Goal: Information Seeking & Learning: Learn about a topic

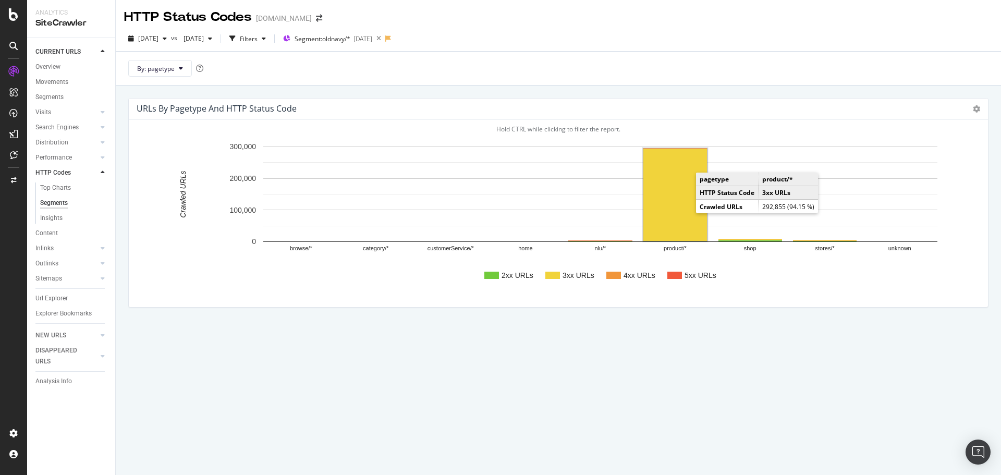
click at [684, 202] on rect "A chart." at bounding box center [675, 195] width 64 height 92
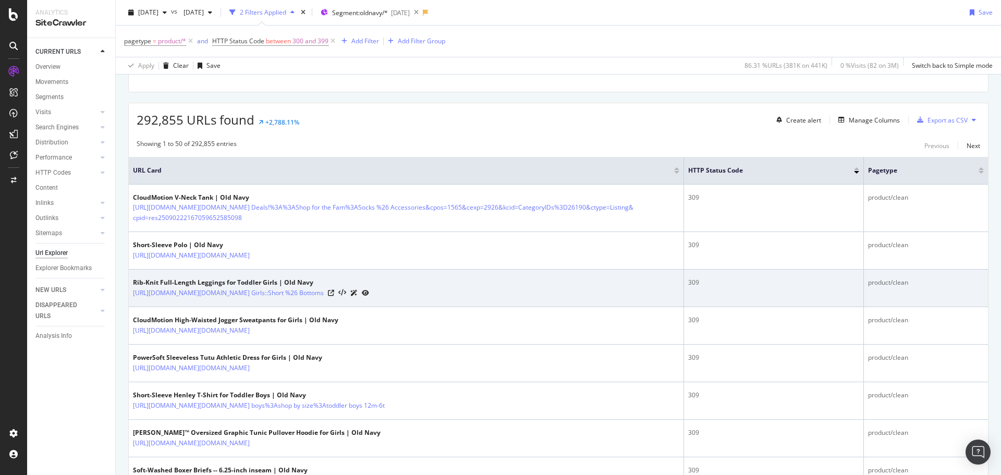
scroll to position [156, 0]
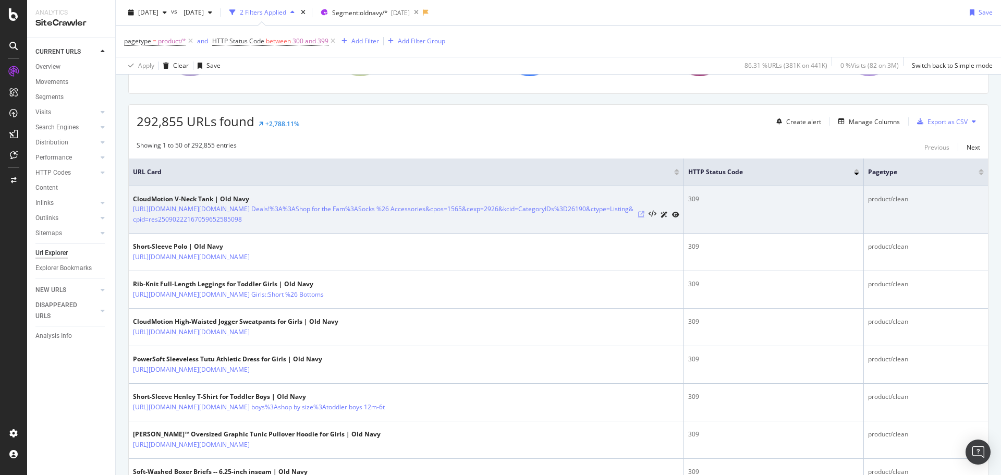
click at [638, 213] on icon at bounding box center [641, 214] width 6 height 6
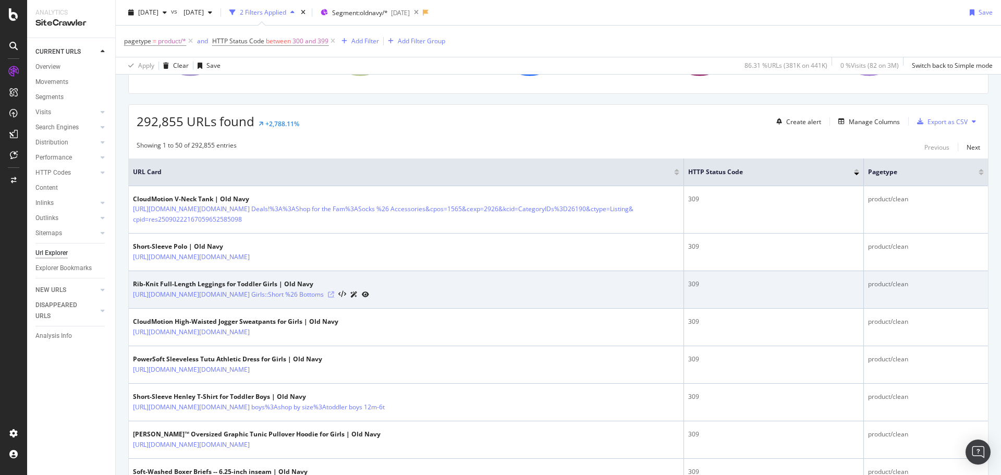
click at [334, 293] on icon at bounding box center [331, 294] width 6 height 6
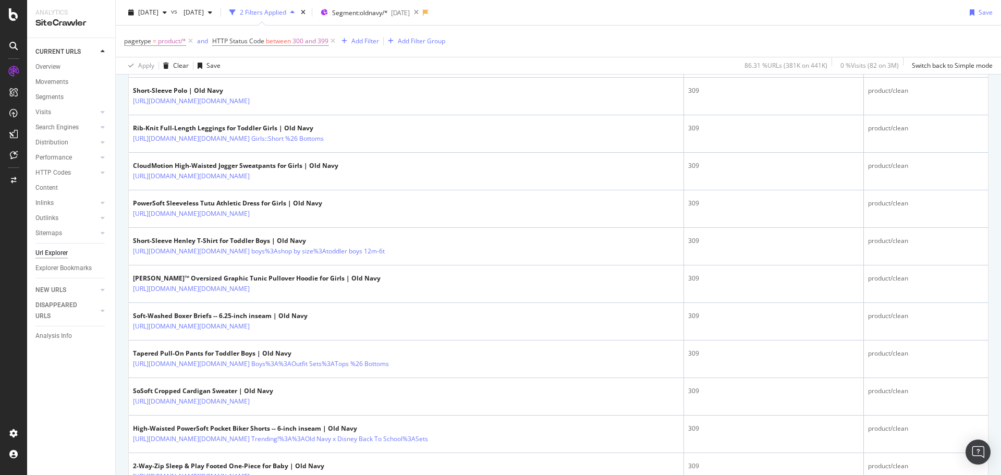
scroll to position [52, 0]
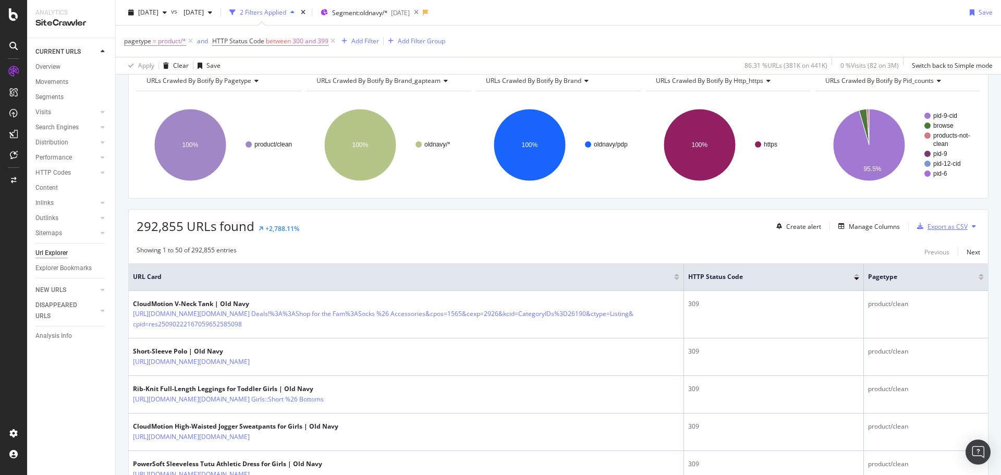
click at [931, 228] on div "Export as CSV" at bounding box center [947, 226] width 40 height 9
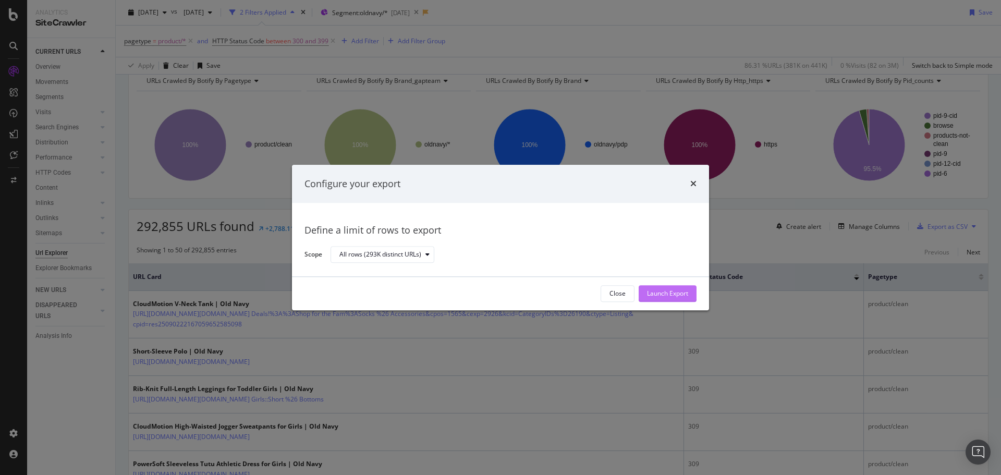
click at [674, 293] on div "Launch Export" at bounding box center [667, 293] width 41 height 9
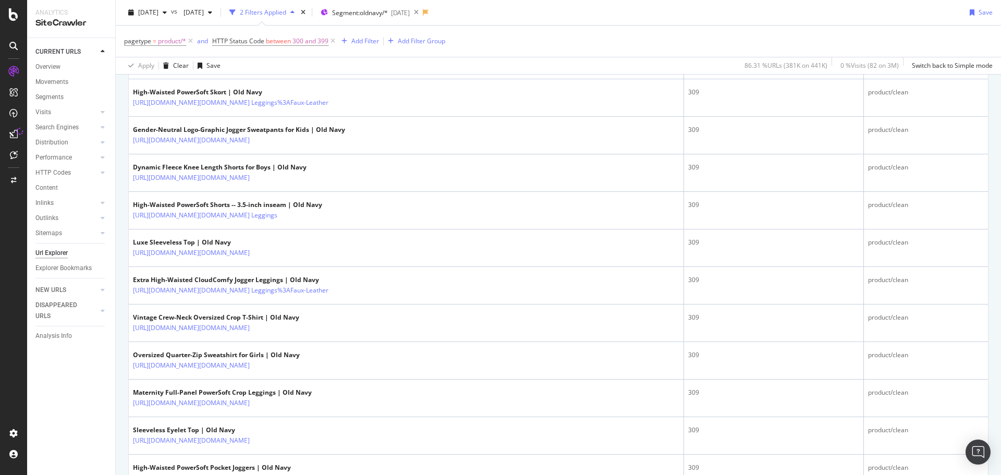
scroll to position [1094, 0]
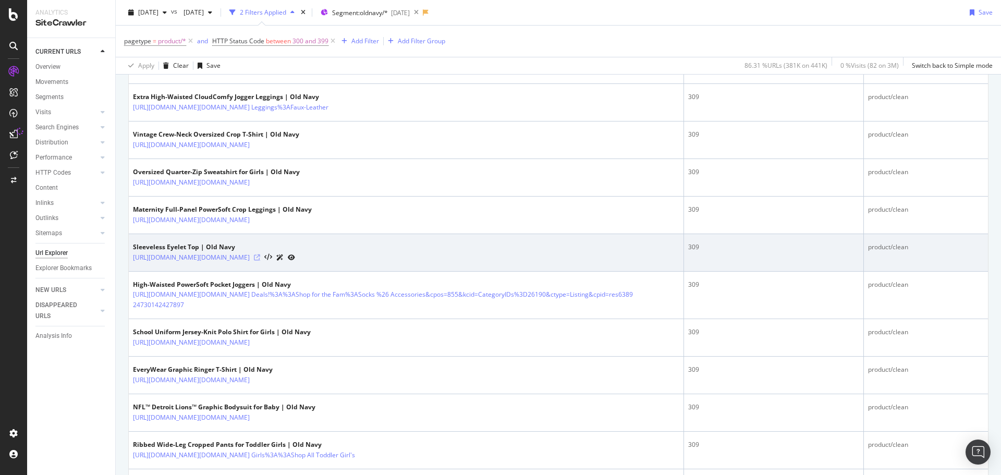
click at [260, 258] on icon at bounding box center [257, 257] width 6 height 6
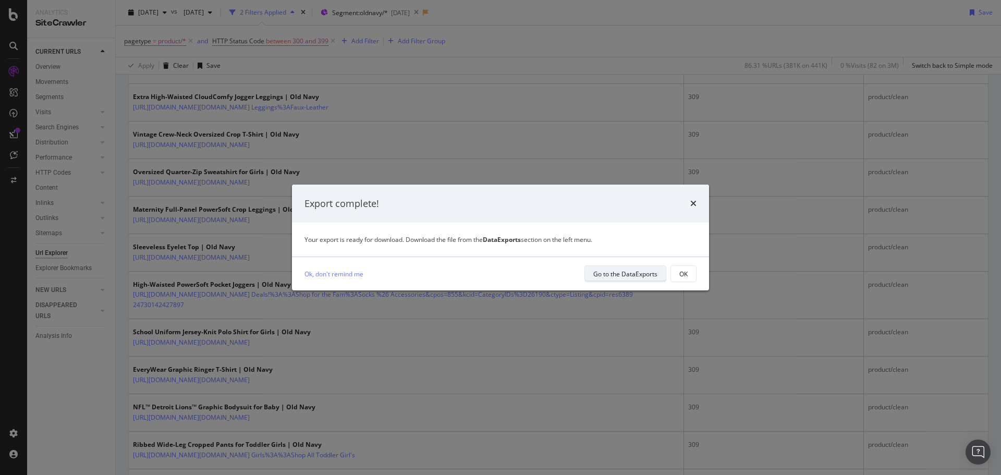
click at [631, 273] on div "Go to the DataExports" at bounding box center [625, 273] width 64 height 9
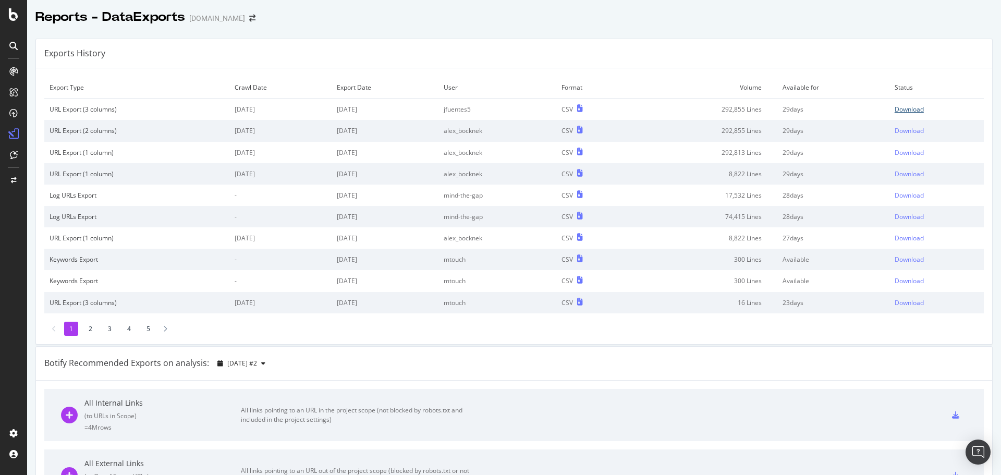
click at [904, 111] on div "Download" at bounding box center [908, 109] width 29 height 9
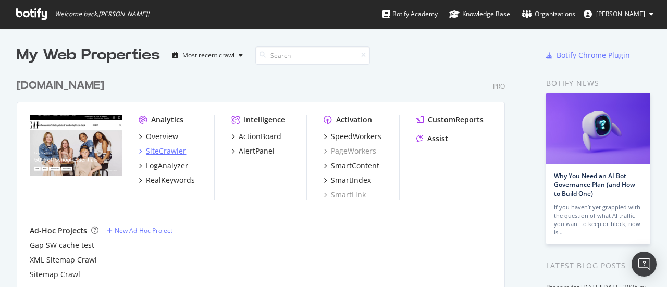
click at [165, 155] on div "SiteCrawler" at bounding box center [166, 151] width 40 height 10
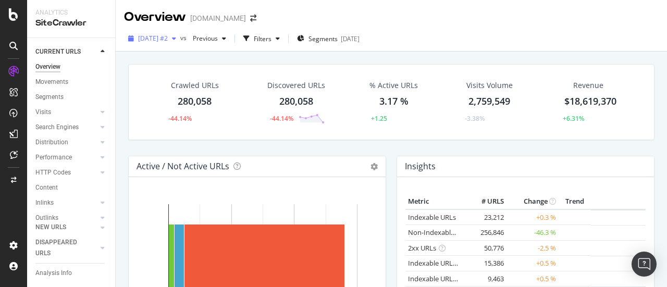
click at [180, 40] on div "button" at bounding box center [174, 38] width 13 height 6
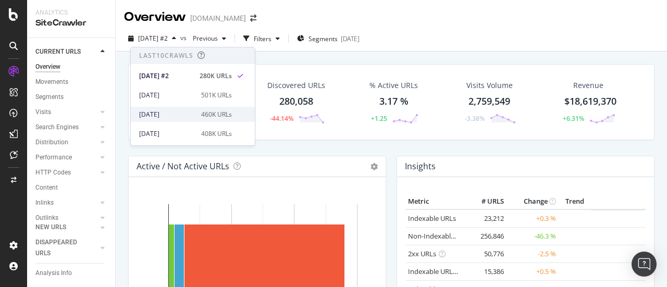
scroll to position [52, 0]
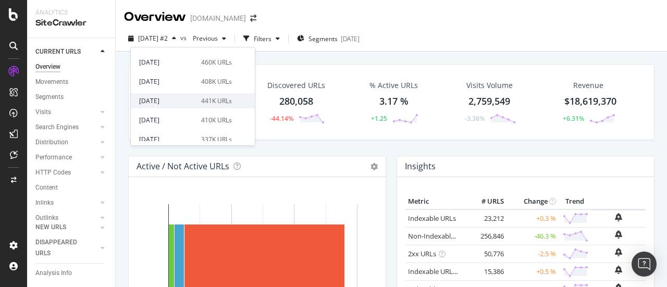
click at [171, 101] on div "2025 Sep. 3rd" at bounding box center [167, 100] width 56 height 9
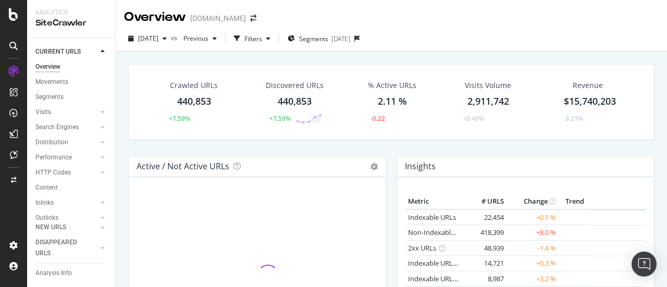
drag, startPoint x: 270, startPoint y: 35, endPoint x: 232, endPoint y: 151, distance: 122.3
click at [262, 35] on div "Filters" at bounding box center [253, 38] width 18 height 9
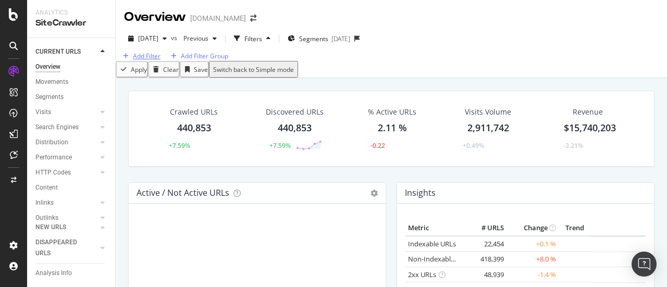
click at [155, 60] on div "Add Filter" at bounding box center [147, 56] width 28 height 9
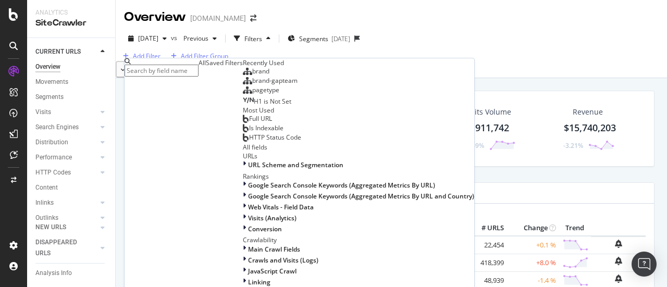
click at [252, 94] on span "pagetype" at bounding box center [265, 89] width 27 height 9
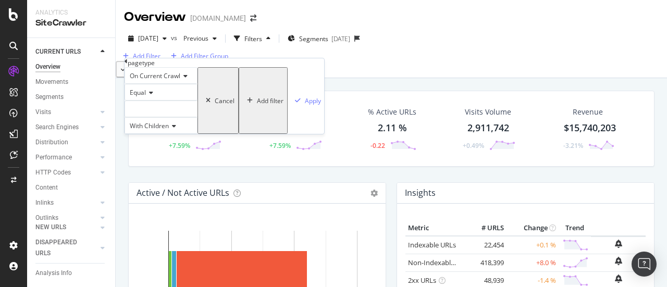
click at [164, 117] on div at bounding box center [161, 109] width 73 height 17
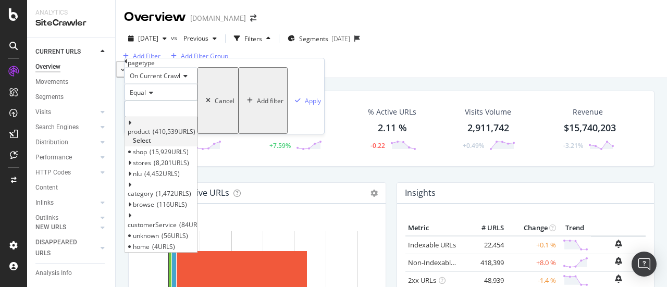
drag, startPoint x: 160, startPoint y: 150, endPoint x: 176, endPoint y: 147, distance: 16.4
click at [150, 136] on span "product" at bounding box center [139, 131] width 22 height 9
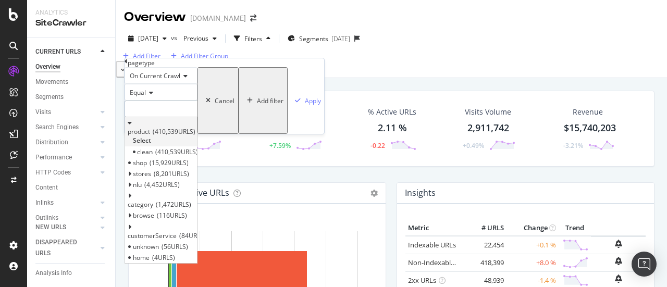
click at [151, 145] on span "Select" at bounding box center [142, 140] width 18 height 9
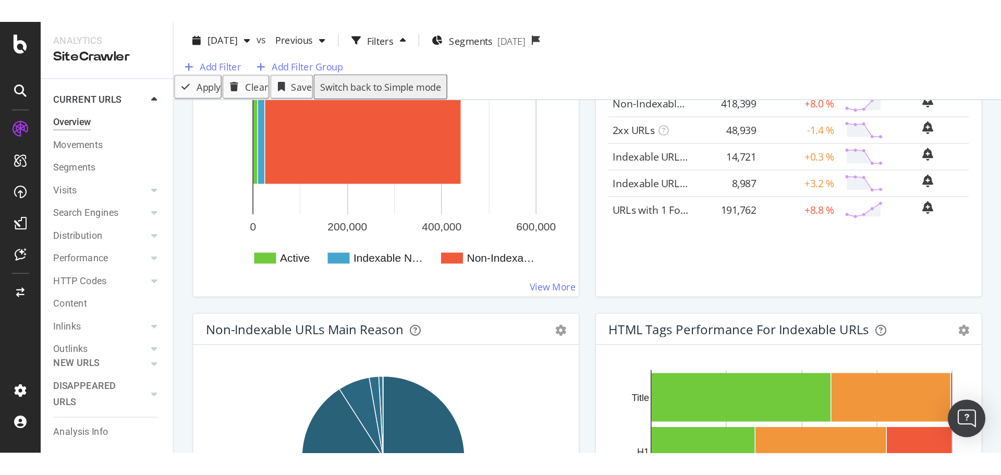
scroll to position [104, 0]
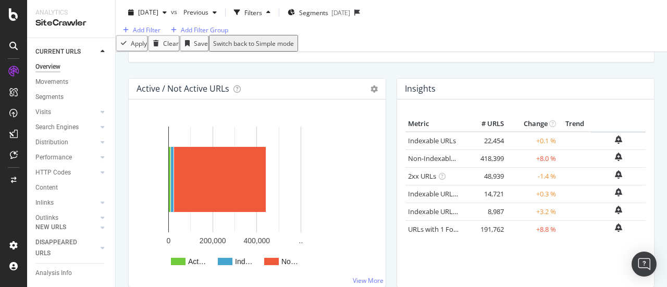
click at [667, 280] on html "Analytics SiteCrawler CURRENT URLS Overview Movements Segments Visits Analysis …" at bounding box center [333, 143] width 667 height 287
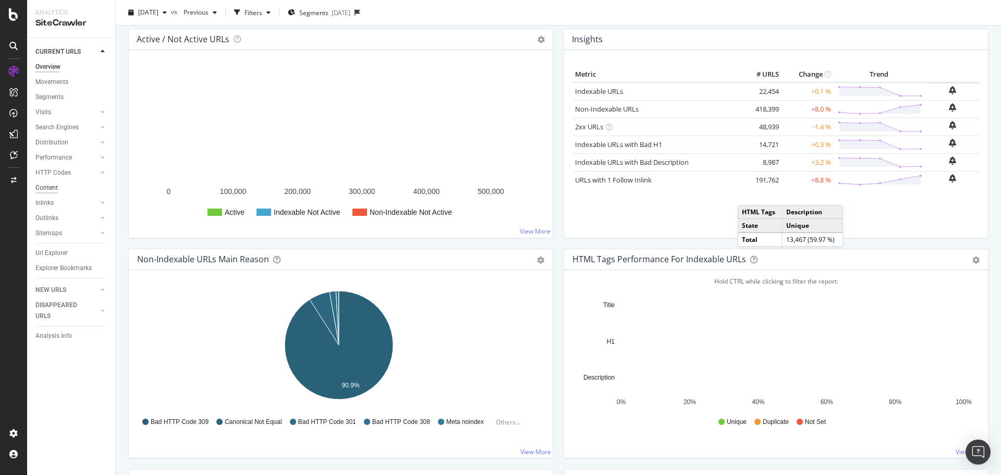
scroll to position [261, 0]
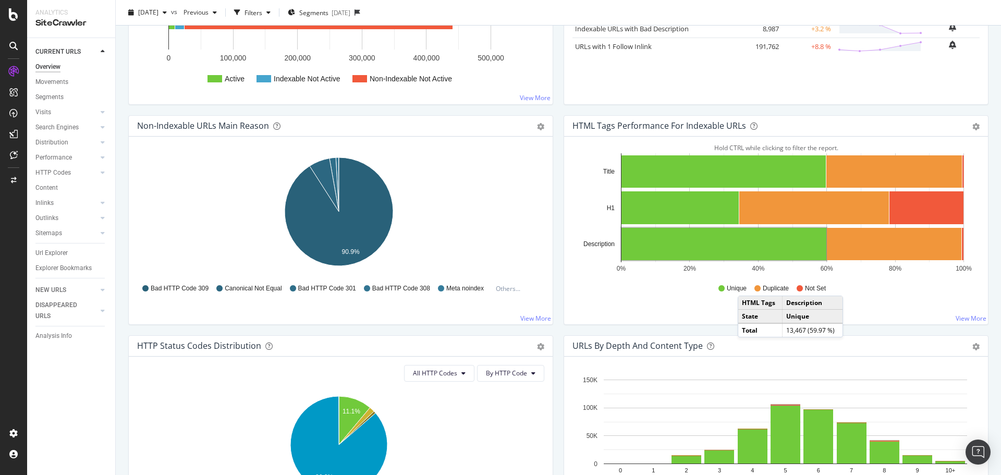
drag, startPoint x: 56, startPoint y: 174, endPoint x: 109, endPoint y: 170, distance: 53.8
click at [56, 174] on div "HTTP Codes" at bounding box center [52, 172] width 35 height 11
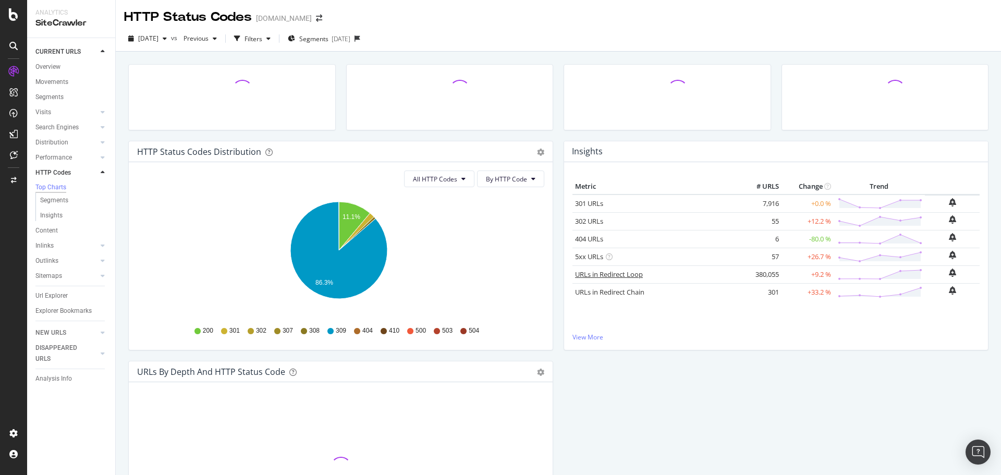
click at [601, 277] on link "URLs in Redirect Loop" at bounding box center [609, 273] width 68 height 9
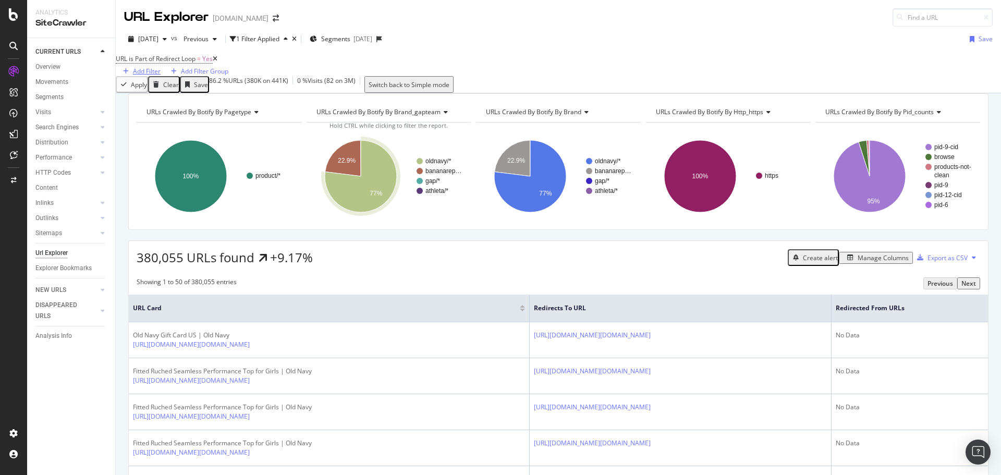
click at [161, 67] on div "Add Filter" at bounding box center [147, 71] width 28 height 9
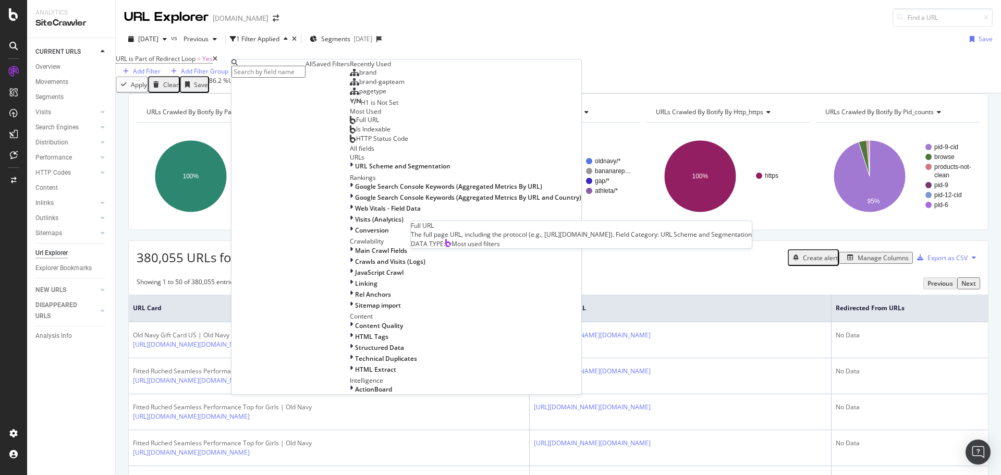
click at [356, 124] on span "Full URL" at bounding box center [367, 119] width 23 height 9
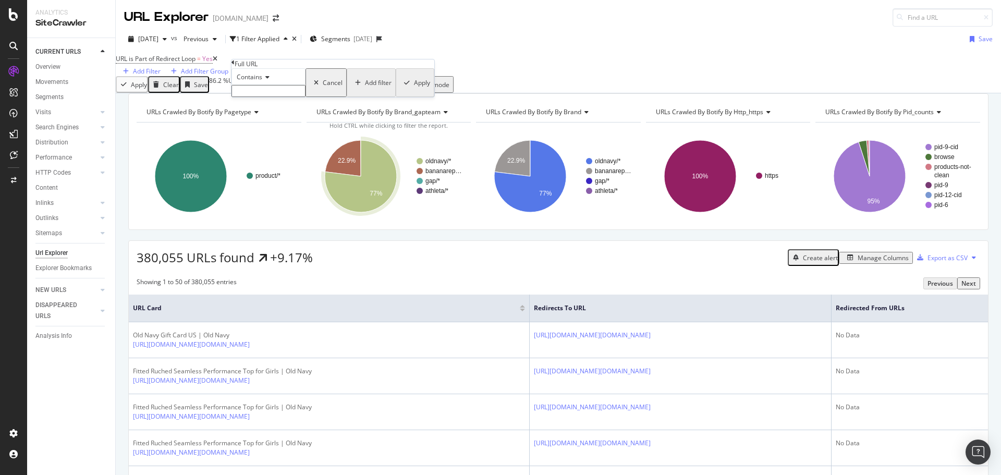
click at [263, 97] on input "text" at bounding box center [268, 91] width 74 height 12
type input "smartlink"
click at [413, 90] on div "Apply" at bounding box center [421, 85] width 16 height 9
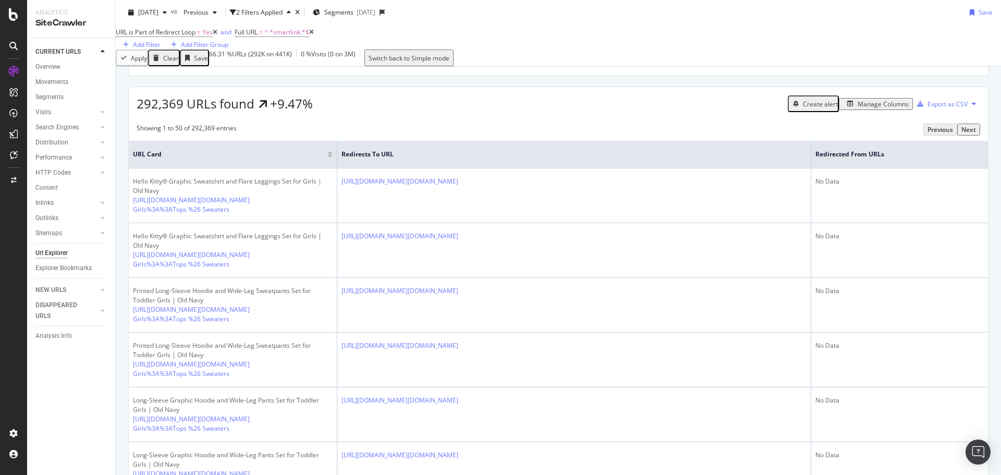
scroll to position [52, 0]
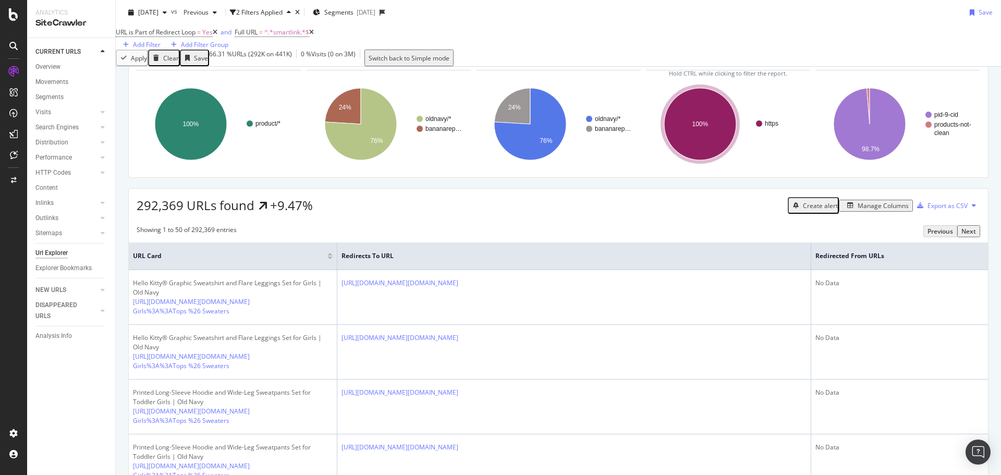
click at [667, 210] on div "Manage Columns" at bounding box center [882, 205] width 51 height 9
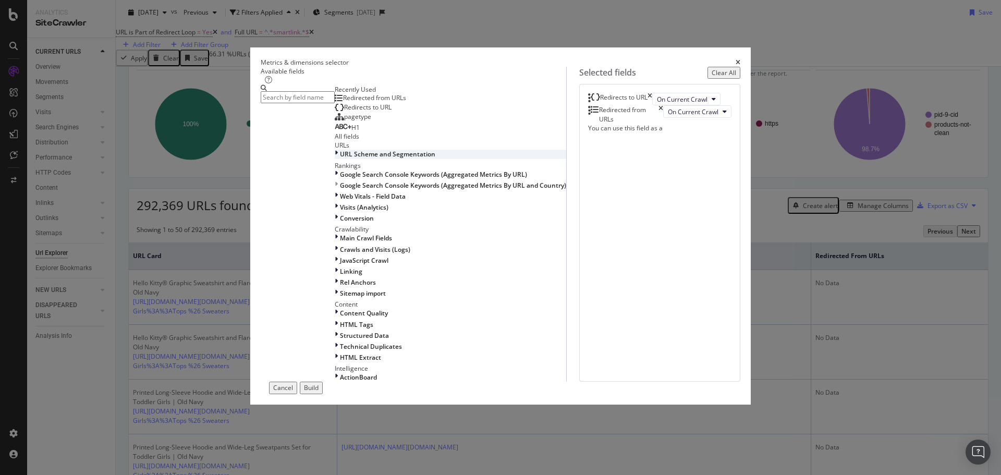
scroll to position [469, 0]
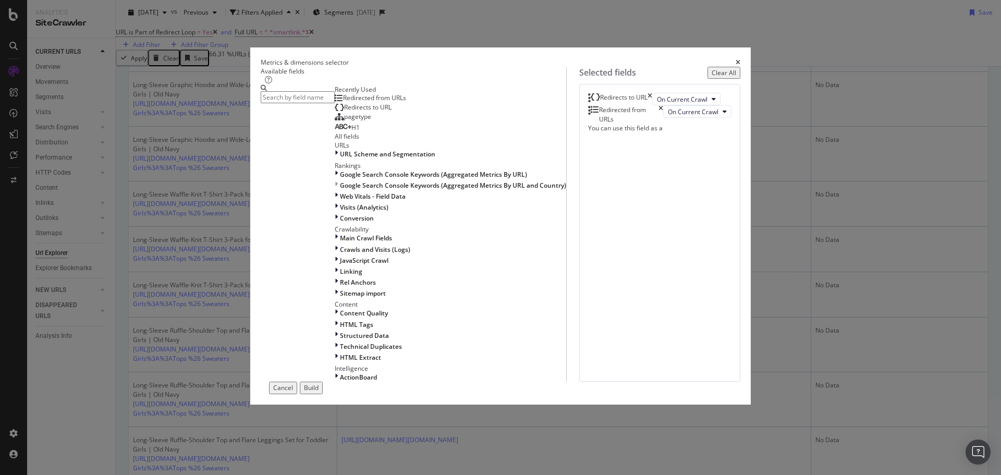
click at [599, 262] on div "Redirects to URL On Current Crawl Redirected from URLs On Current Crawl You can…" at bounding box center [659, 233] width 161 height 298
click at [667, 115] on icon "modal" at bounding box center [724, 111] width 4 height 6
click at [657, 104] on span "On Current Crawl" at bounding box center [682, 99] width 51 height 9
click at [332, 103] on input "modal" at bounding box center [298, 97] width 74 height 12
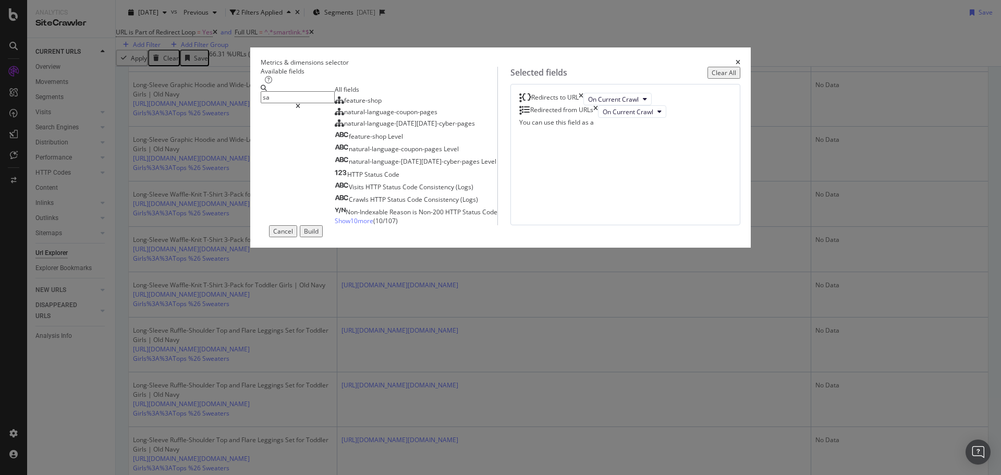
type input "s"
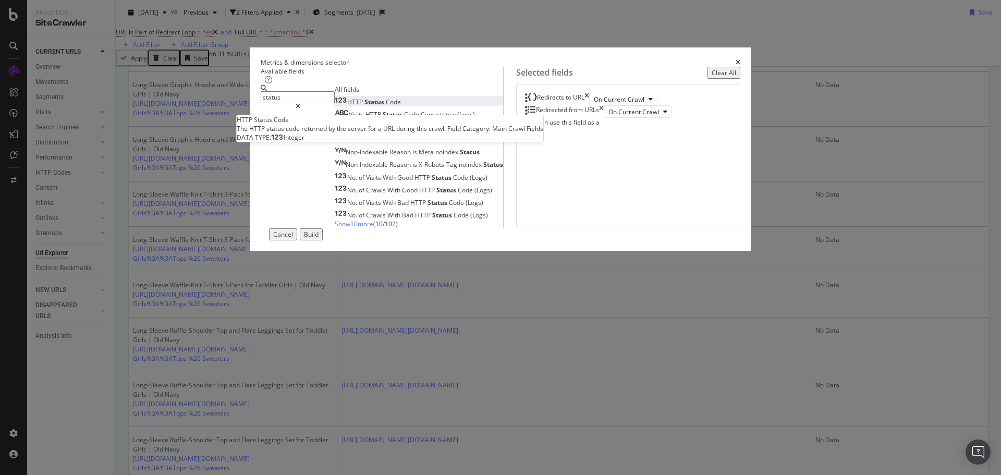
type input "status"
click at [364, 106] on span "Status" at bounding box center [374, 101] width 21 height 9
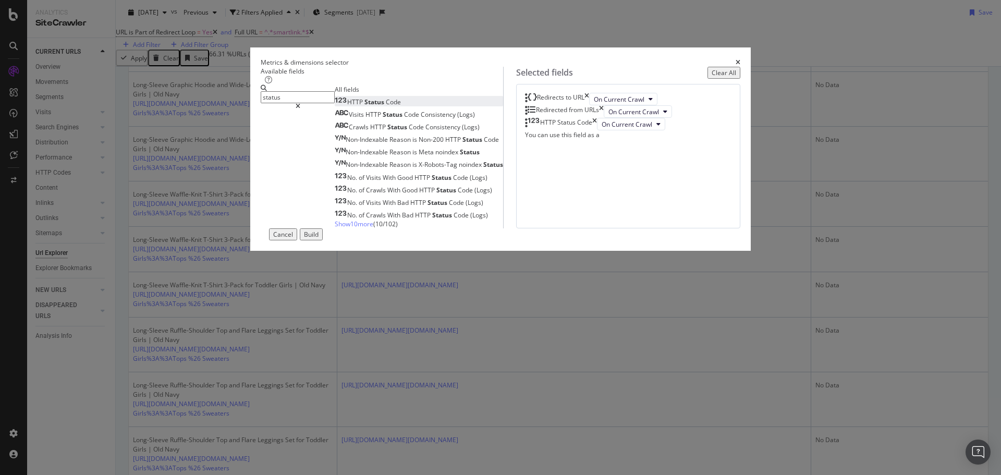
click at [318, 239] on div "Build" at bounding box center [311, 234] width 15 height 9
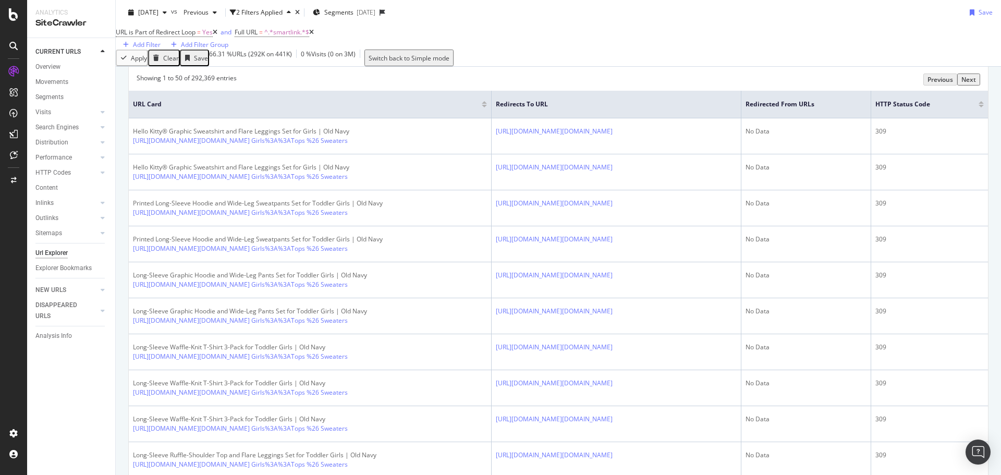
scroll to position [313, 0]
